Goal: Task Accomplishment & Management: Manage account settings

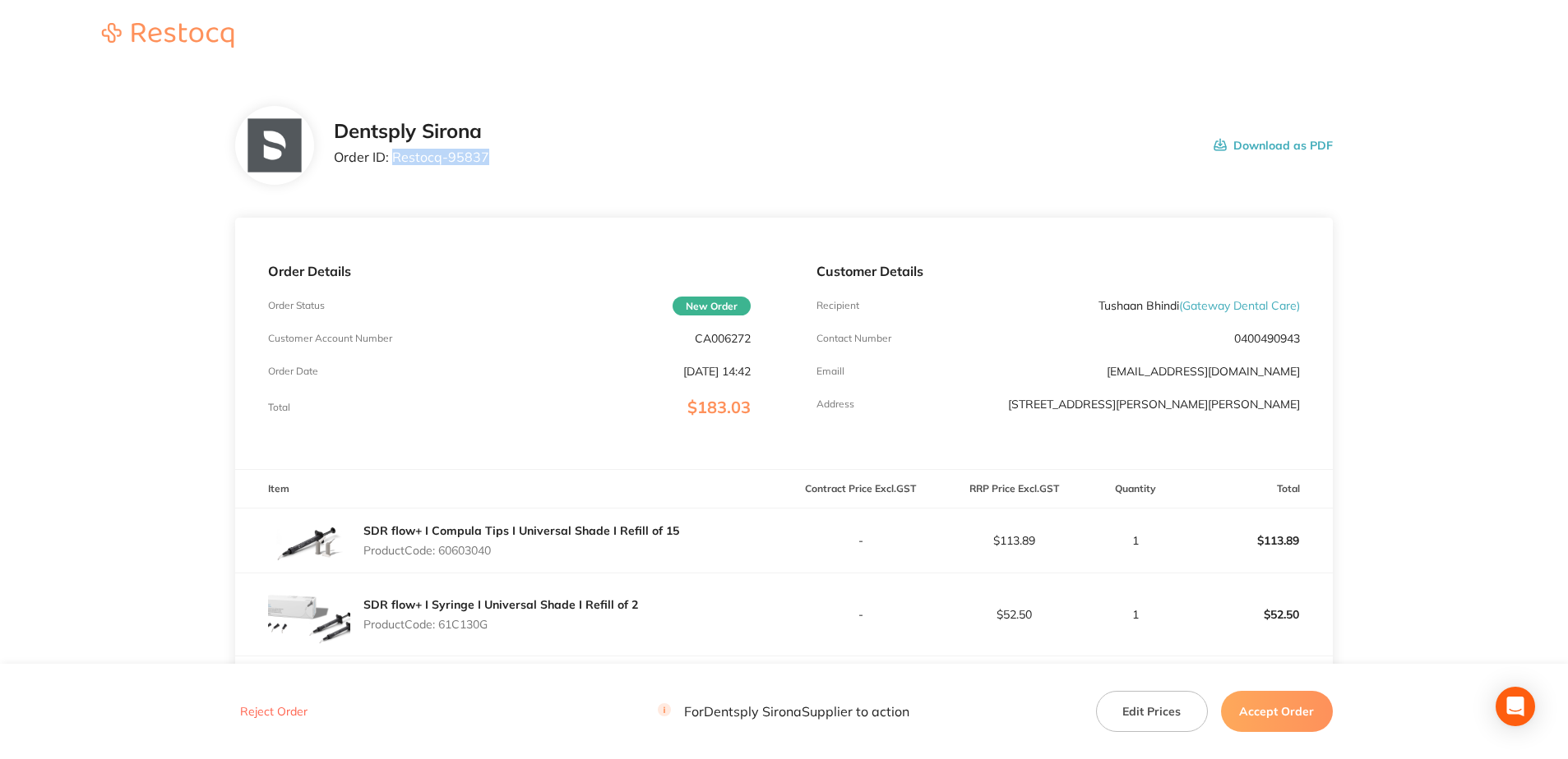
drag, startPoint x: 474, startPoint y: 155, endPoint x: 393, endPoint y: 155, distance: 81.0
click at [393, 155] on div "Dentsply Sirona Order ID: Restocq- 95837 Download as PDF" at bounding box center [832, 145] width 999 height 51
copy p "Restocq- 95837"
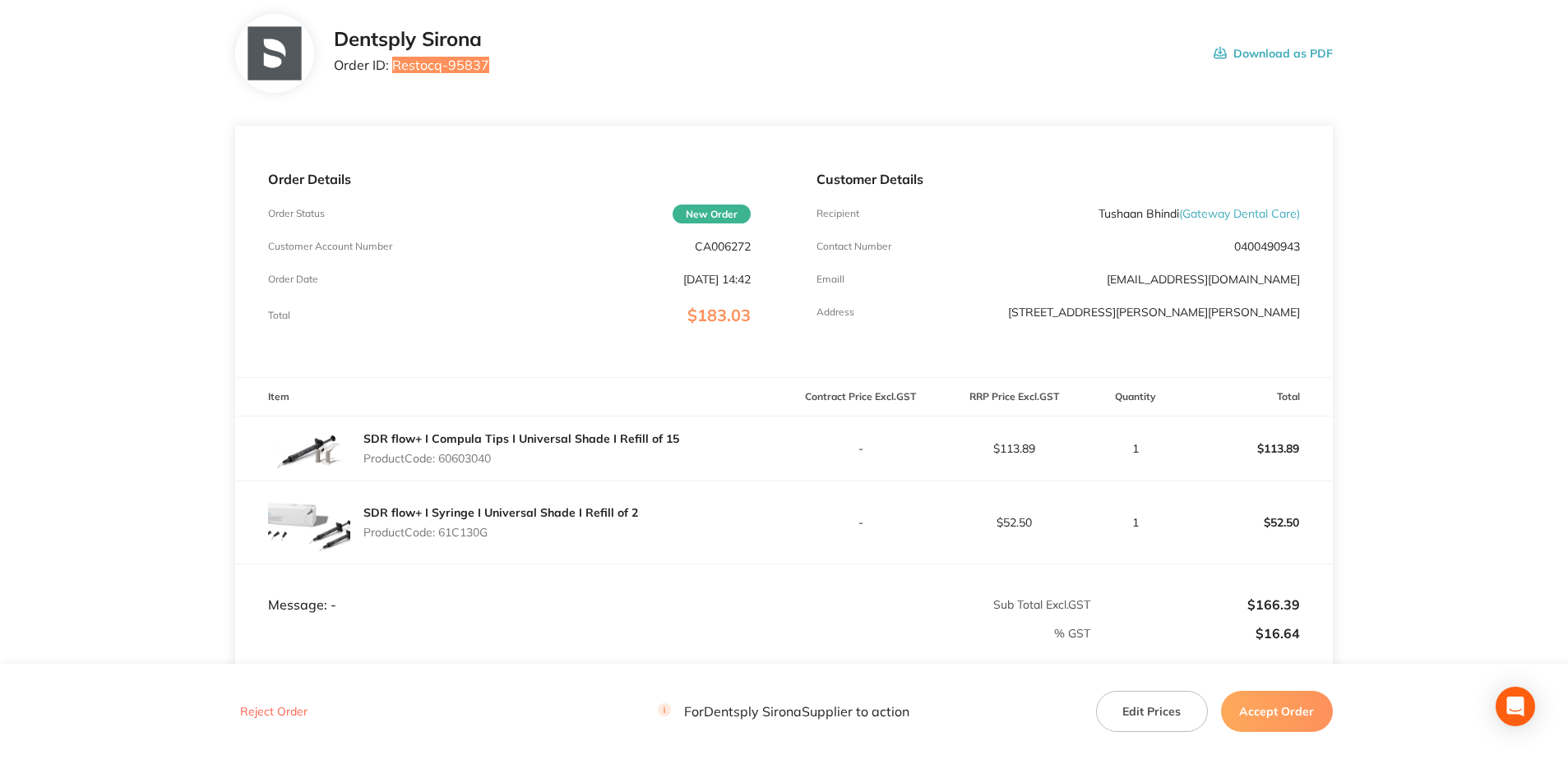
scroll to position [298, 0]
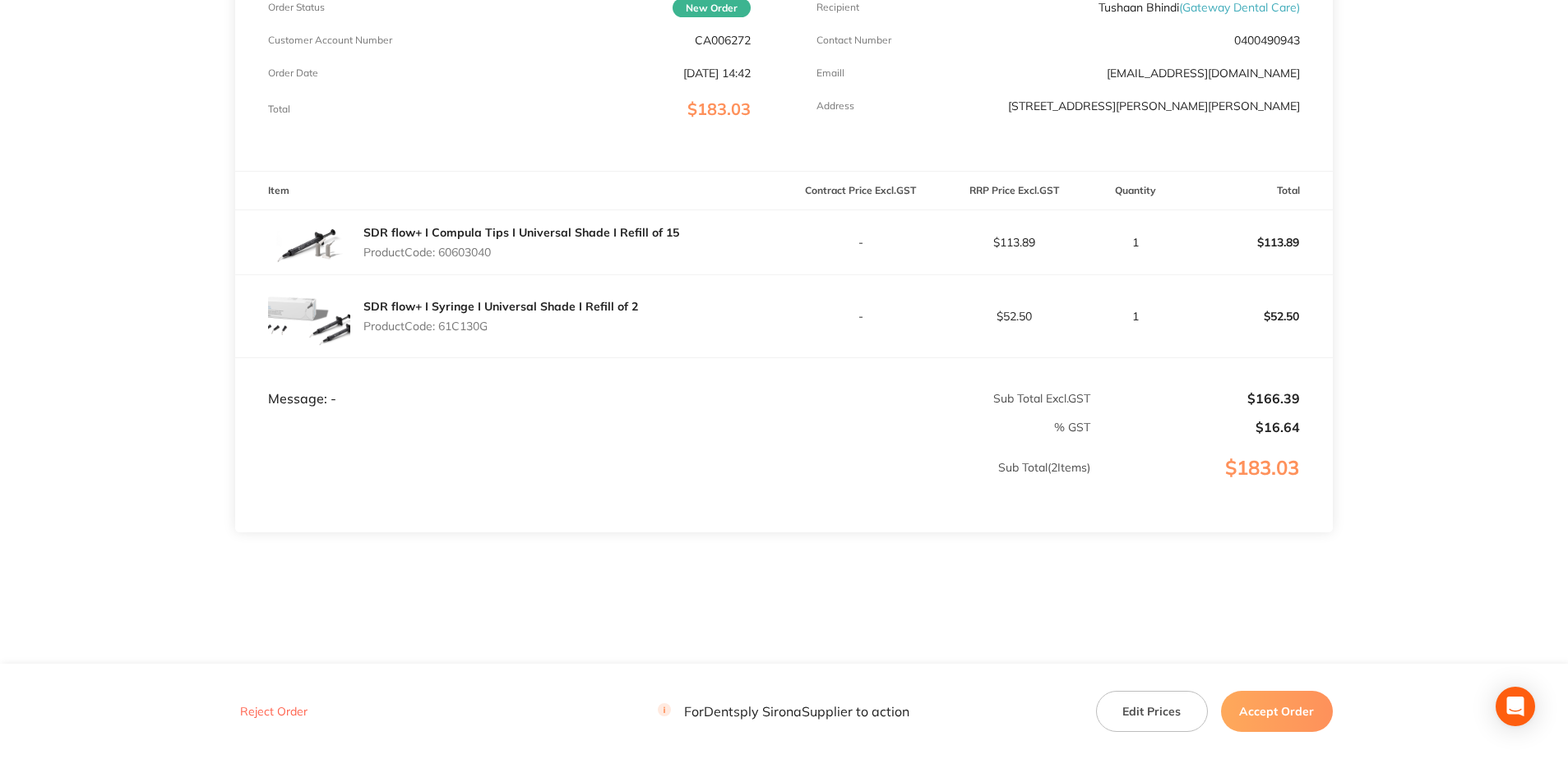
drag, startPoint x: 504, startPoint y: 262, endPoint x: 444, endPoint y: 261, distance: 60.0
click at [444, 261] on div "SDR flow+ I Compula Tips I Universal Shade I Refill of 15 Product Code: 60603040" at bounding box center [521, 242] width 315 height 46
copy p "60603040"
drag, startPoint x: 476, startPoint y: 332, endPoint x: 443, endPoint y: 331, distance: 33.0
click at [443, 331] on p "Product Code: 61C130G" at bounding box center [501, 326] width 275 height 14
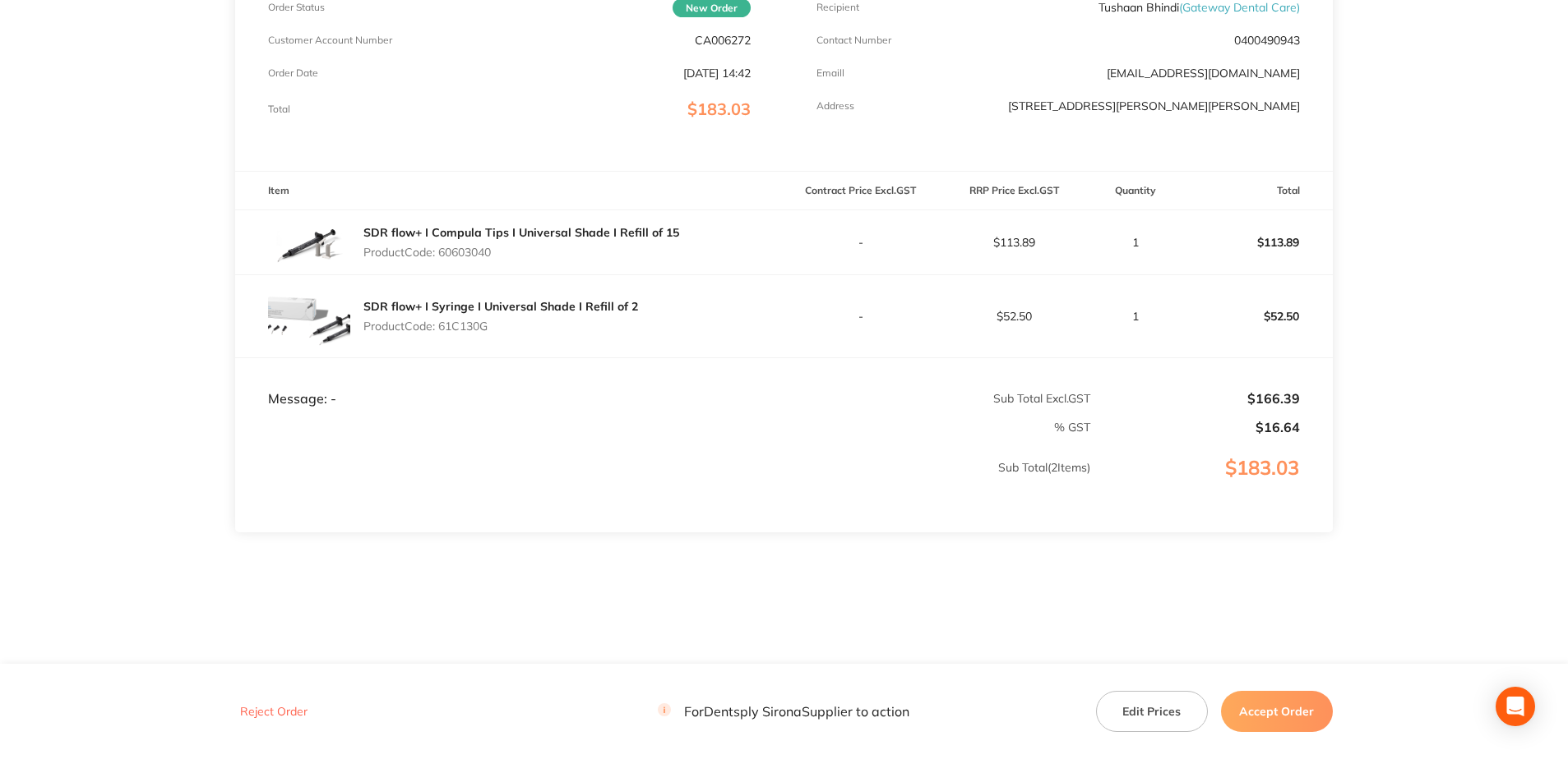
copy p "61C130G"
click at [1295, 714] on button "Accept Order" at bounding box center [1277, 711] width 112 height 41
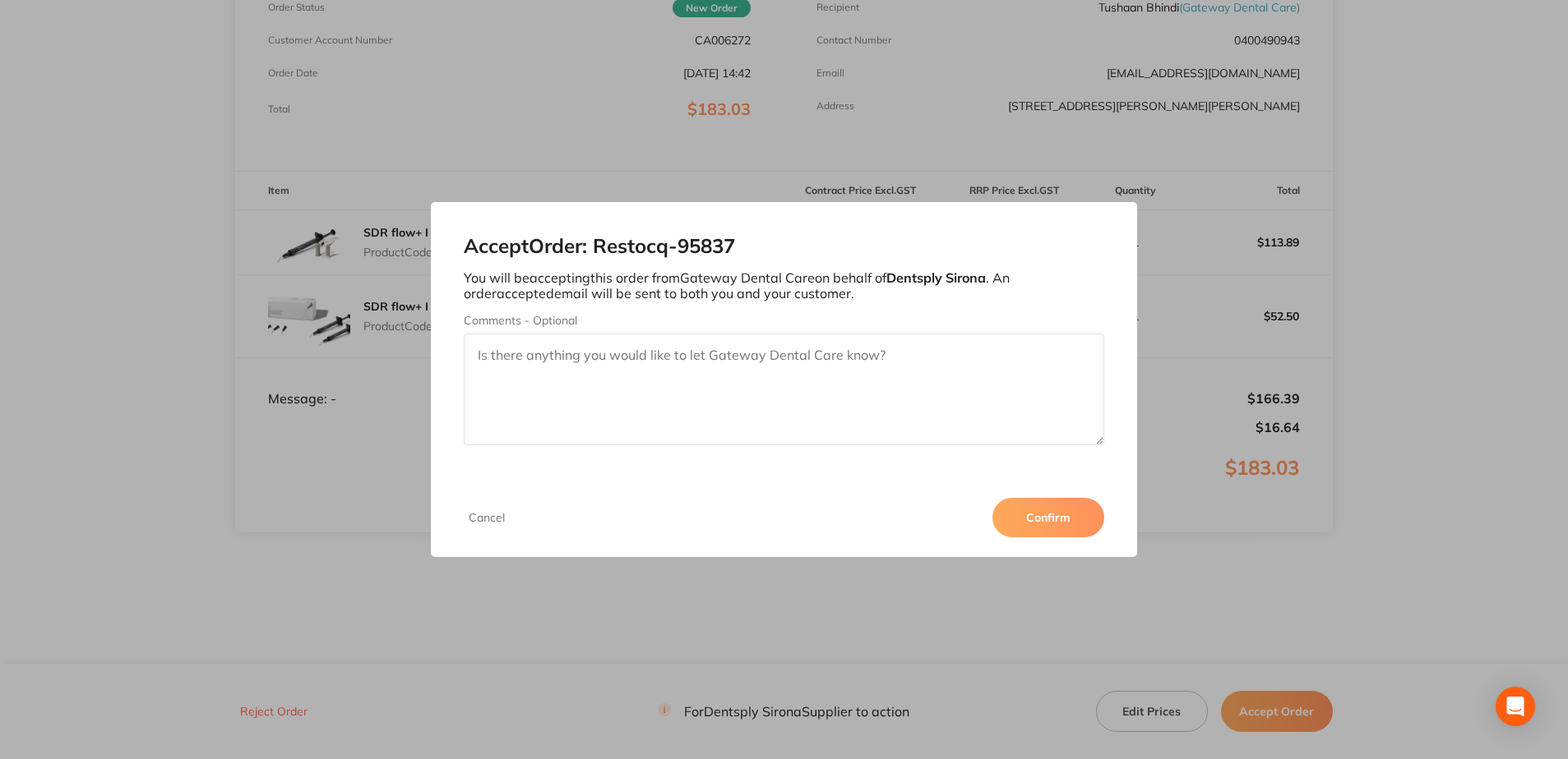
click at [1017, 504] on button "Confirm" at bounding box center [1048, 518] width 112 height 40
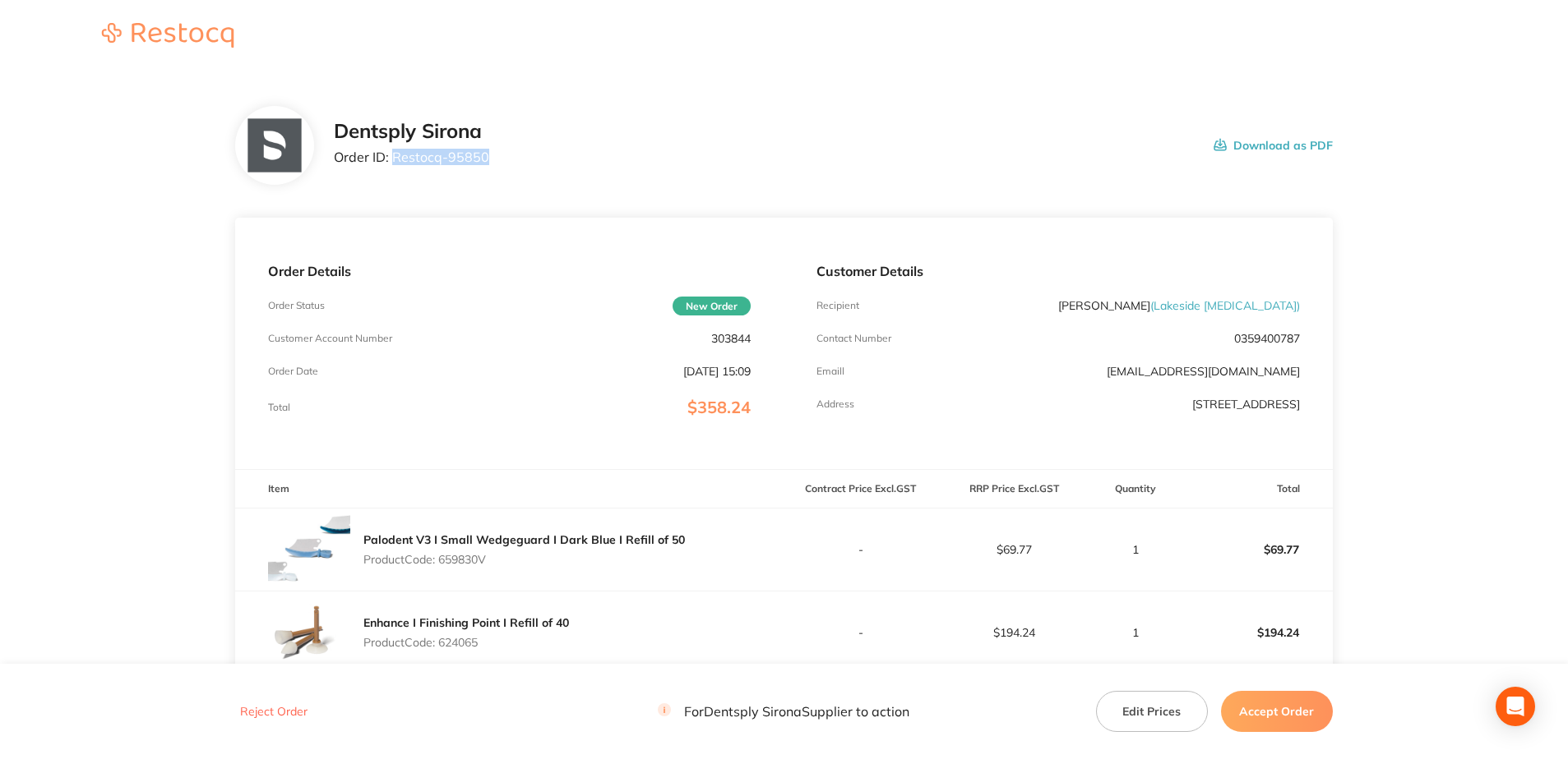
drag, startPoint x: 502, startPoint y: 165, endPoint x: 394, endPoint y: 159, distance: 108.2
click at [394, 159] on div "Dentsply Sirona Order ID: Restocq- 95850 Download as PDF" at bounding box center [832, 145] width 999 height 51
copy p "Restocq- 95850"
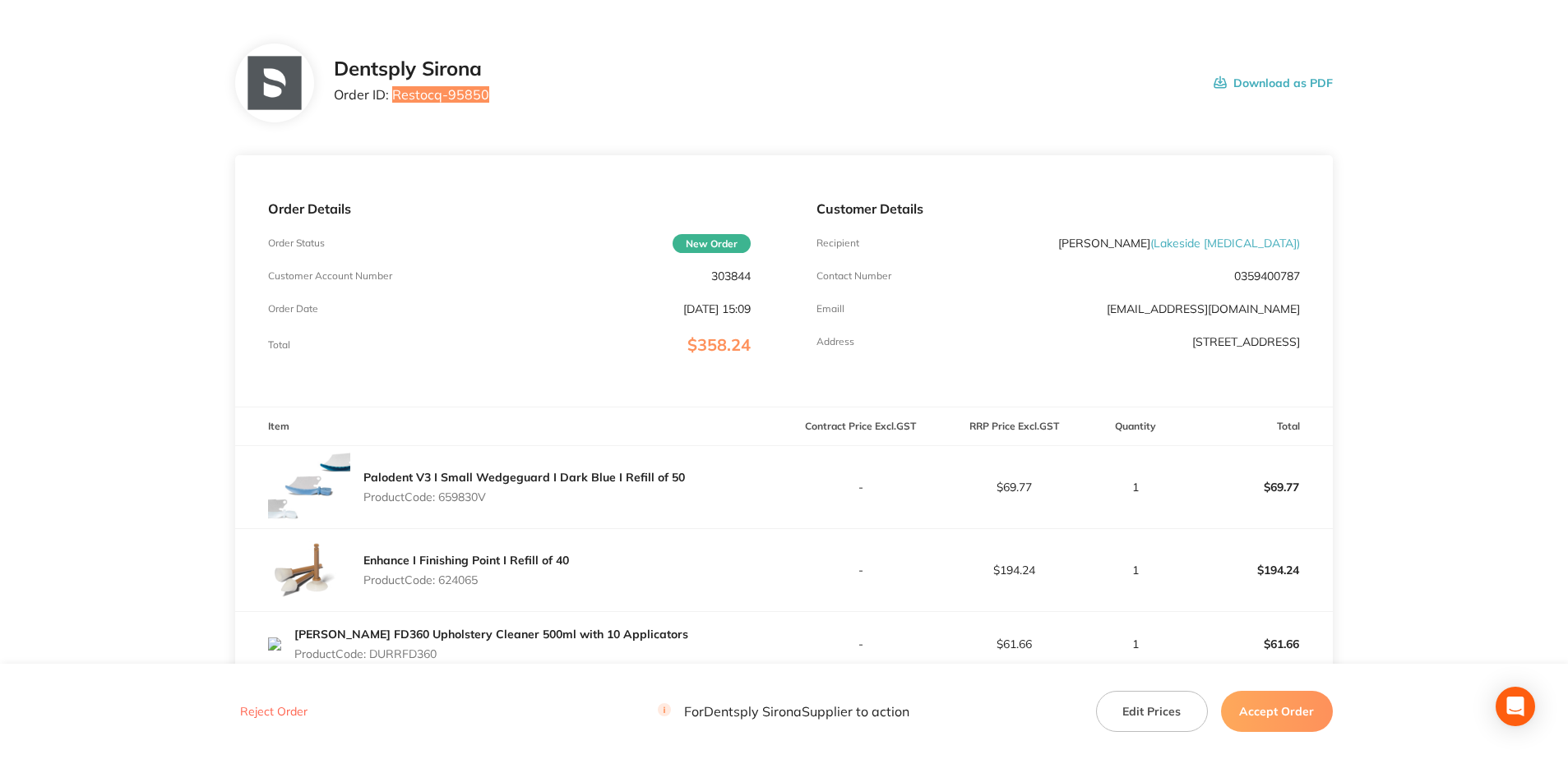
scroll to position [247, 0]
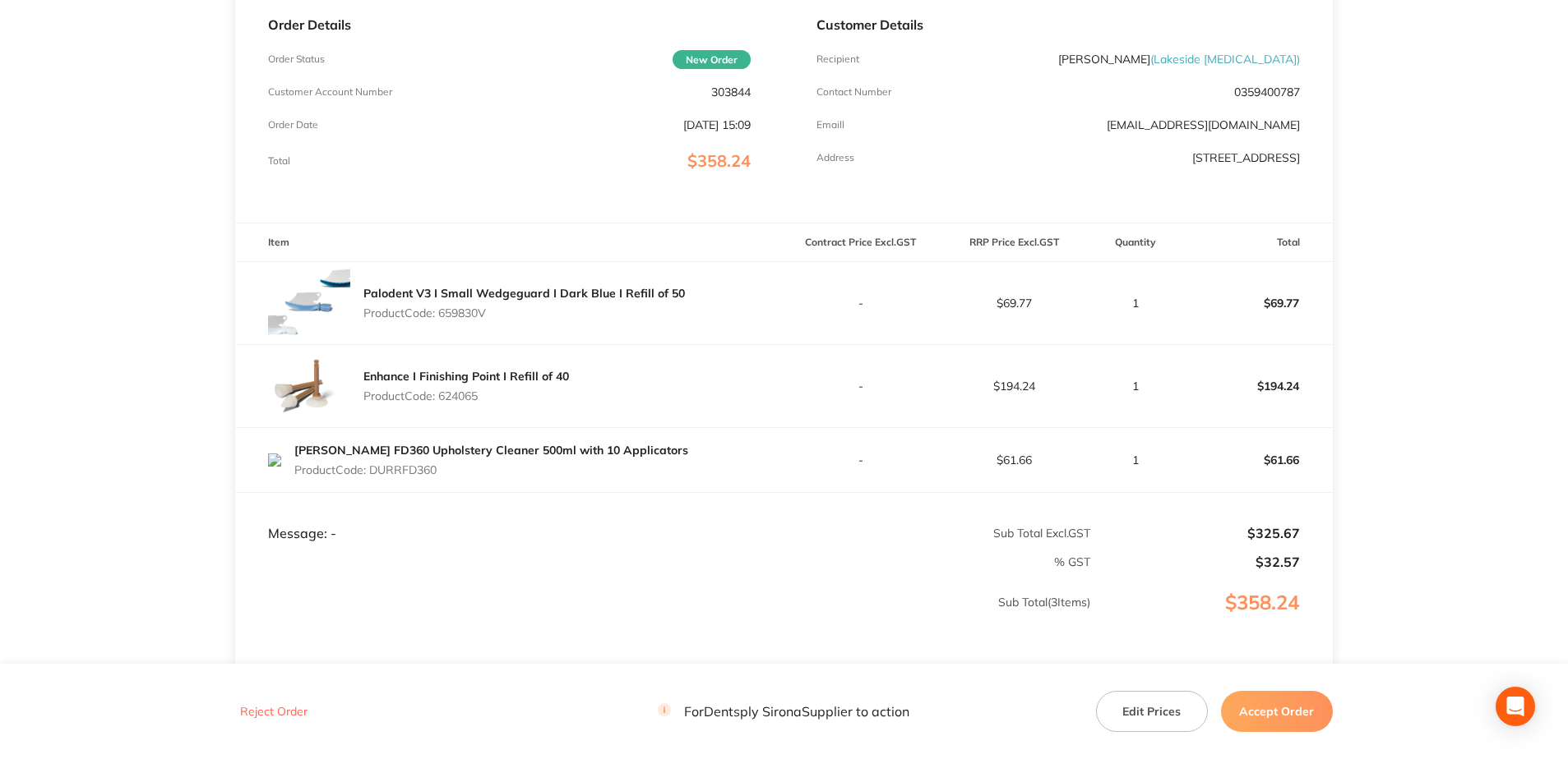
drag, startPoint x: 473, startPoint y: 320, endPoint x: 444, endPoint y: 320, distance: 29.0
click at [444, 320] on div "Palodent V3 I Small Wedgeguard I Dark Blue I Refill of 50 Product Code: 659830V" at bounding box center [524, 303] width 322 height 46
copy p "659830V"
drag, startPoint x: 471, startPoint y: 408, endPoint x: 442, endPoint y: 408, distance: 29.0
click at [442, 408] on div "Enhance I Finishing Point I Refill of 40 Product Code: 624065" at bounding box center [465, 386] width 205 height 46
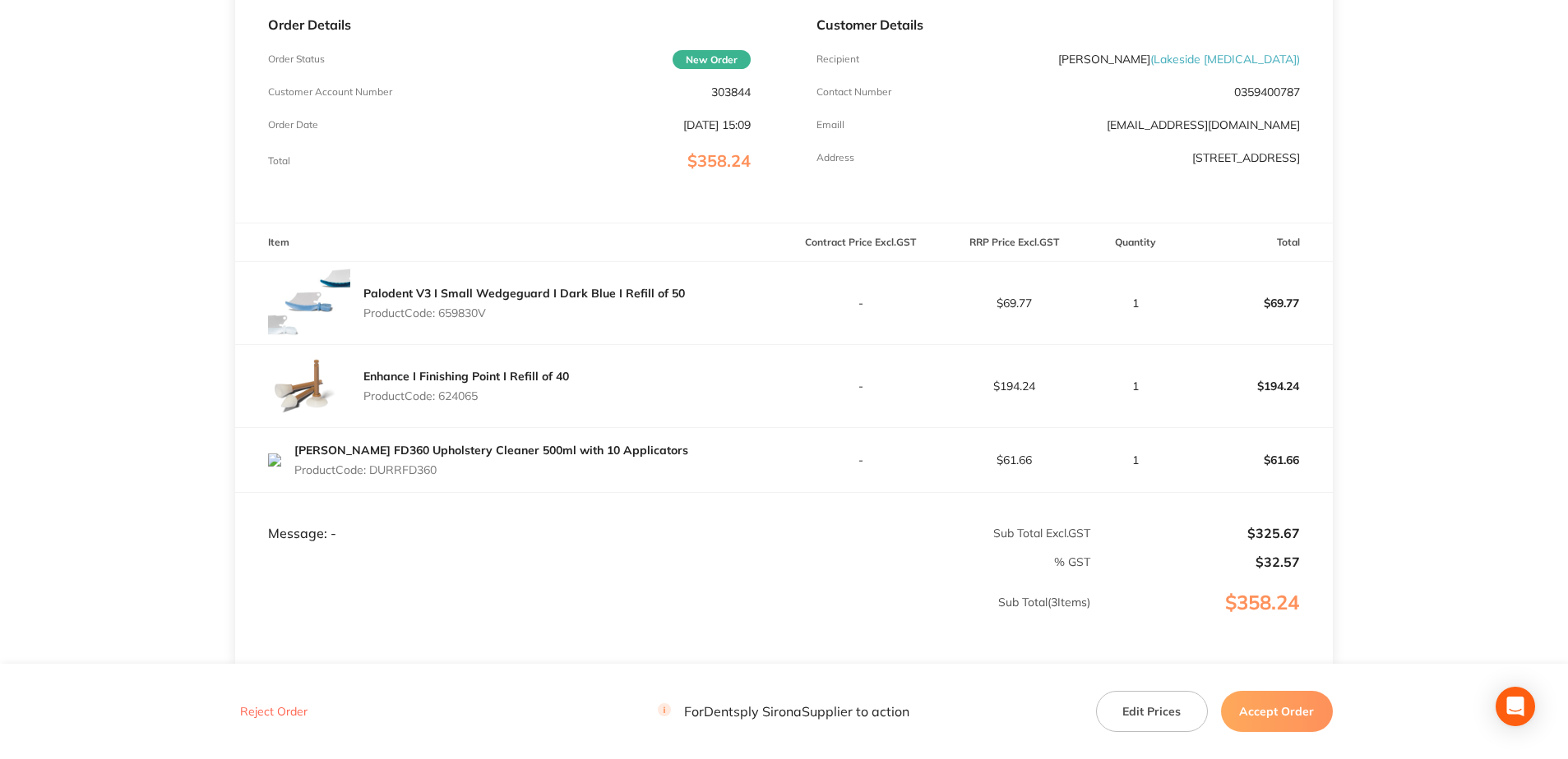
copy p "624065"
drag, startPoint x: 437, startPoint y: 476, endPoint x: 375, endPoint y: 476, distance: 62.0
click at [375, 476] on p "Product Code: DURRFD360" at bounding box center [492, 470] width 394 height 14
copy p "DURRFD360"
click at [1253, 717] on button "Accept Order" at bounding box center [1277, 711] width 112 height 41
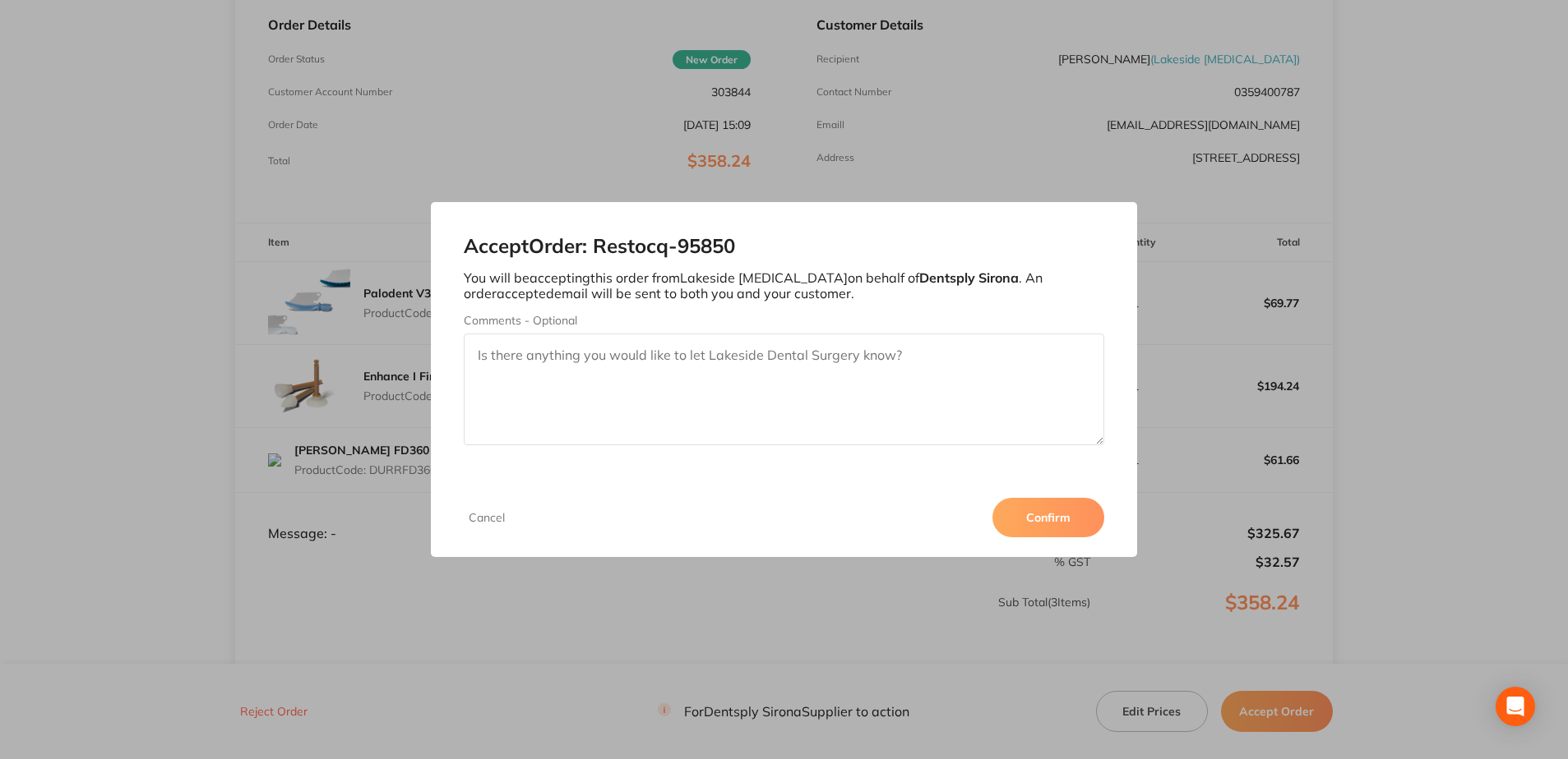
click at [1011, 493] on div "Cancel Confirm" at bounding box center [784, 517] width 705 height 79
click at [1021, 520] on button "Confirm" at bounding box center [1048, 518] width 112 height 40
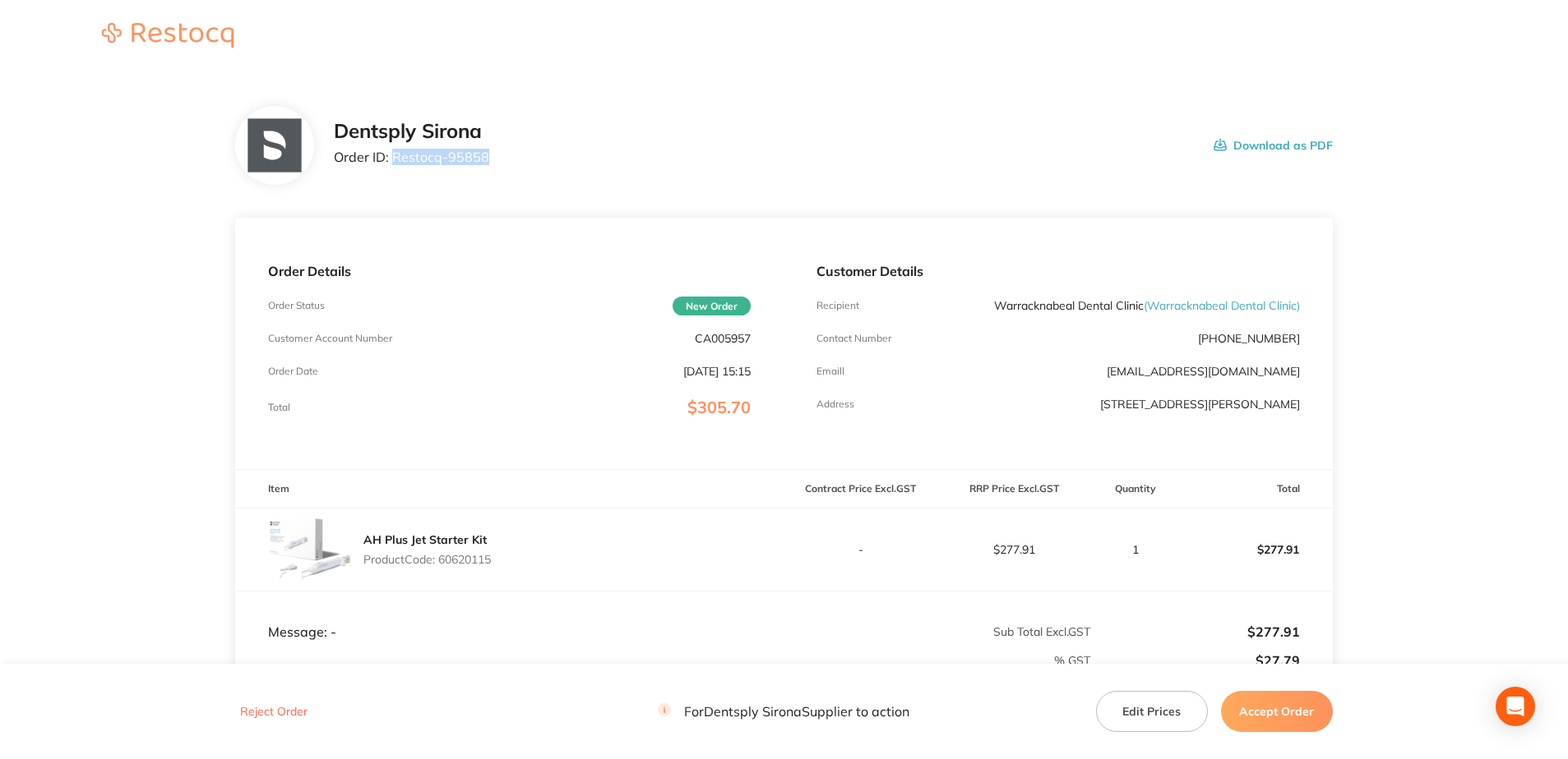
drag, startPoint x: 495, startPoint y: 159, endPoint x: 395, endPoint y: 160, distance: 100.0
click at [395, 160] on div "Dentsply Sirona Order ID: Restocq- 95858 Download as PDF" at bounding box center [832, 145] width 999 height 51
copy p "Restocq- 95858"
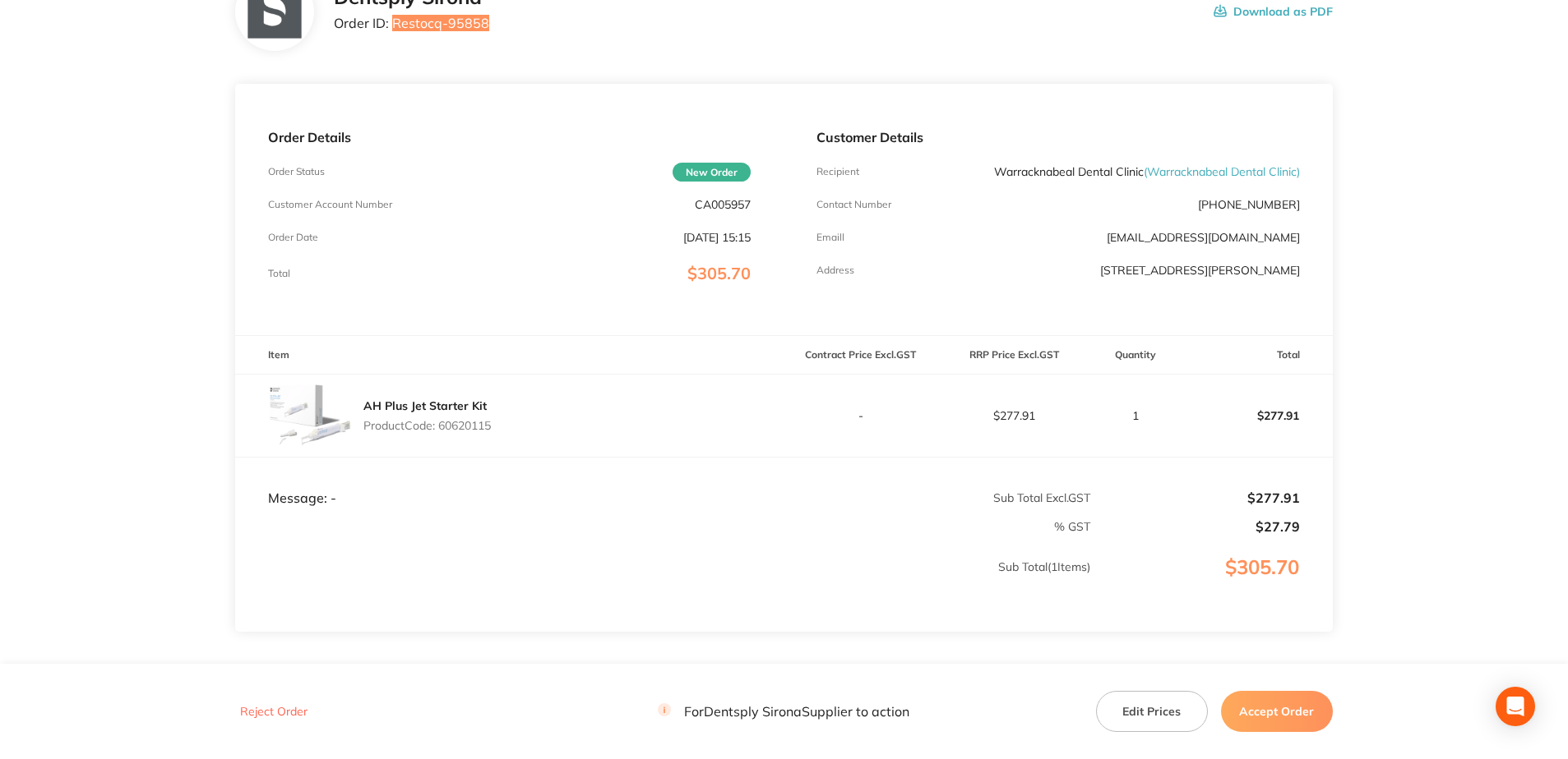
scroll to position [164, 0]
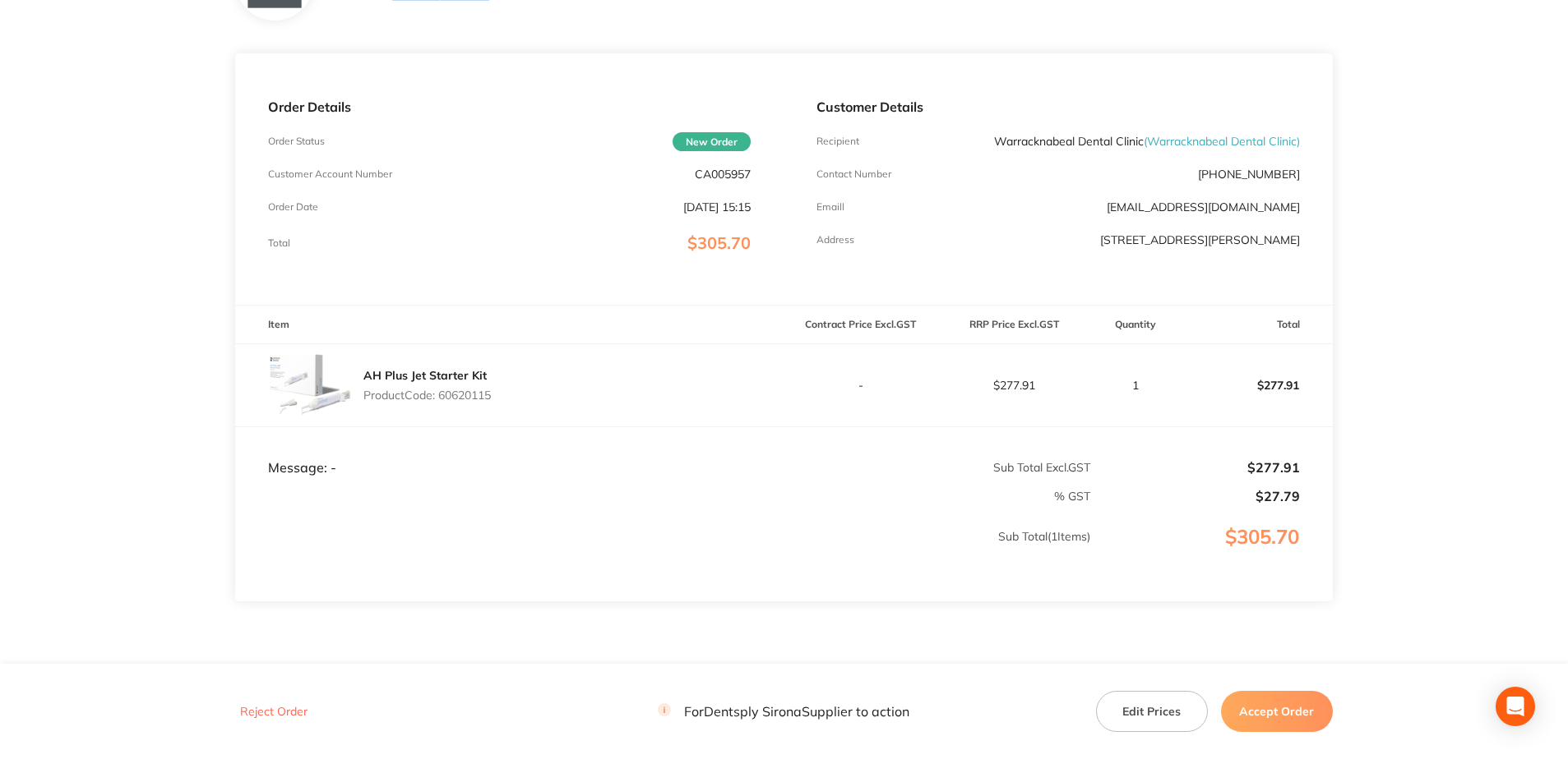
drag, startPoint x: 504, startPoint y: 396, endPoint x: 440, endPoint y: 402, distance: 64.3
click at [440, 402] on div "AH Plus Jet Starter Kit Product Code: 60620115" at bounding box center [509, 385] width 549 height 82
copy p "60620115"
drag, startPoint x: 1284, startPoint y: 713, endPoint x: 1247, endPoint y: 689, distance: 44.1
click at [1172, 546] on button "Accept Order" at bounding box center [1277, 711] width 112 height 41
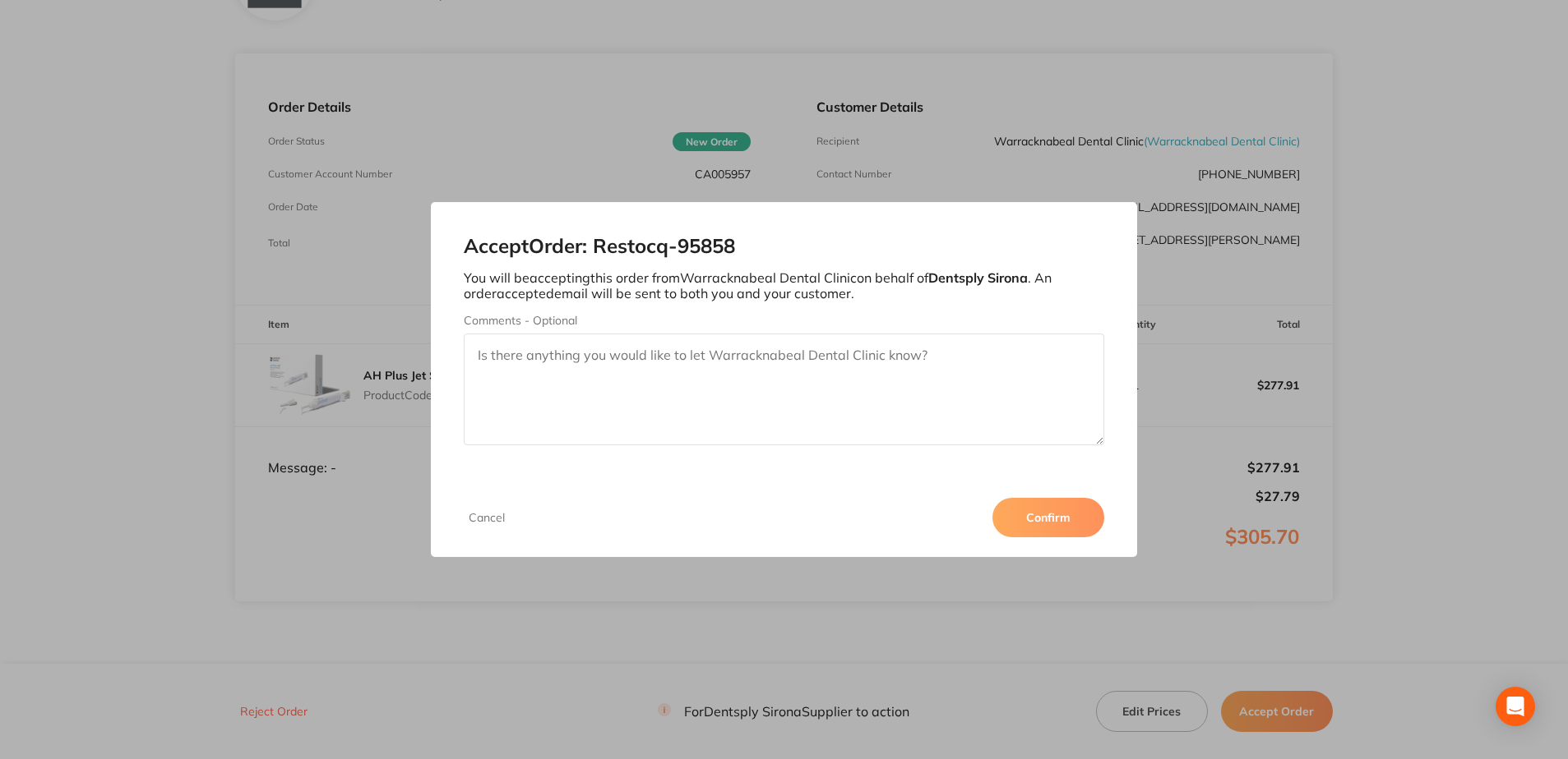
click at [1018, 496] on div "Cancel Confirm" at bounding box center [784, 517] width 705 height 79
click at [1028, 513] on button "Confirm" at bounding box center [1048, 518] width 112 height 40
